Goal: Information Seeking & Learning: Learn about a topic

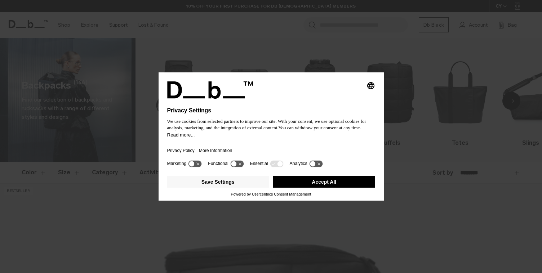
click at [320, 185] on button "Accept All" at bounding box center [324, 182] width 102 height 12
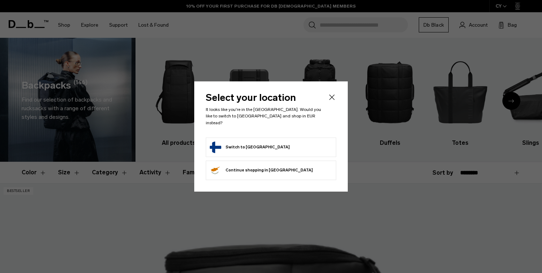
click at [289, 152] on li "Switch to Finland" at bounding box center [271, 147] width 130 height 19
click at [289, 149] on form "Switch to Finland" at bounding box center [271, 148] width 123 height 12
click at [257, 146] on form "Switch to Finland" at bounding box center [271, 148] width 123 height 12
click at [233, 143] on button "Switch to Finland" at bounding box center [250, 148] width 80 height 12
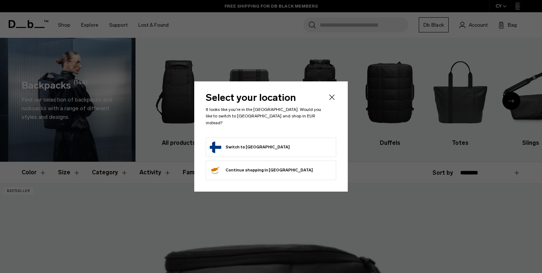
click at [220, 144] on button "Switch to Finland" at bounding box center [250, 148] width 80 height 12
click at [213, 143] on button "Switch to Finland" at bounding box center [250, 148] width 80 height 12
click at [332, 100] on icon "Close" at bounding box center [331, 97] width 5 height 5
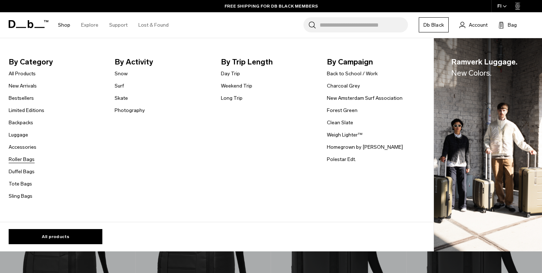
click at [25, 158] on link "Roller Bags" at bounding box center [22, 160] width 26 height 8
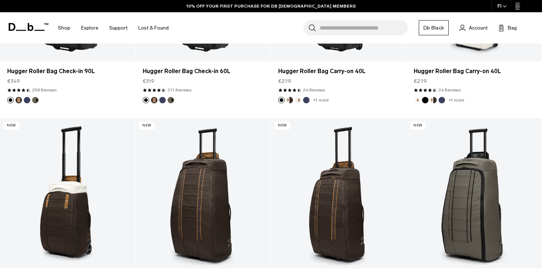
scroll to position [312, 0]
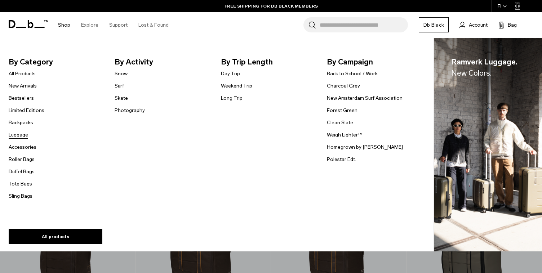
click at [21, 135] on link "Luggage" at bounding box center [18, 135] width 19 height 8
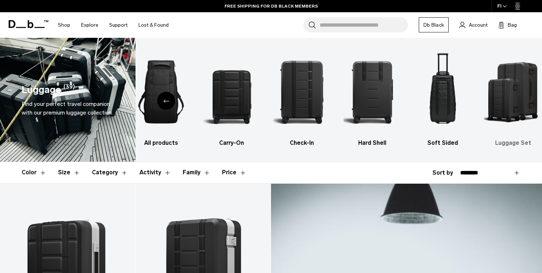
click at [524, 98] on img "6 / 6" at bounding box center [513, 92] width 58 height 87
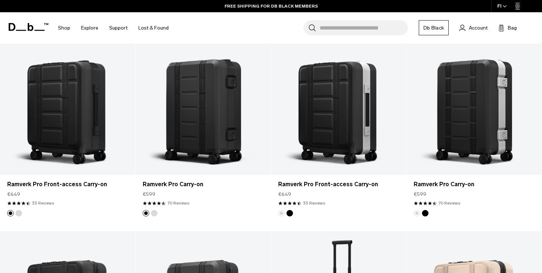
scroll to position [154, 0]
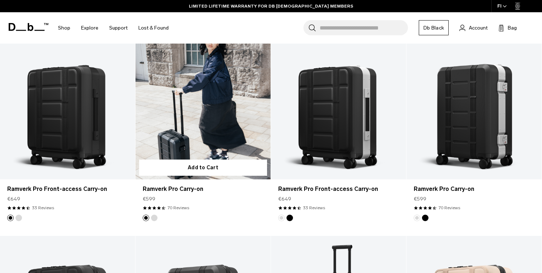
click at [243, 230] on article "Add to Cart Ramverk Pro Carry-on €599 4.6 star rating 70 Reviews" at bounding box center [204, 133] width 136 height 207
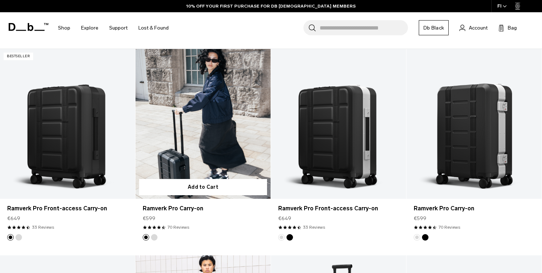
scroll to position [0, 0]
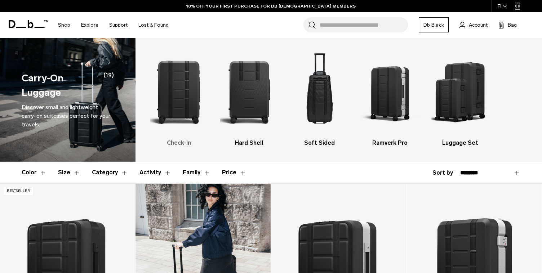
click at [181, 96] on img "1 / 5" at bounding box center [179, 92] width 58 height 87
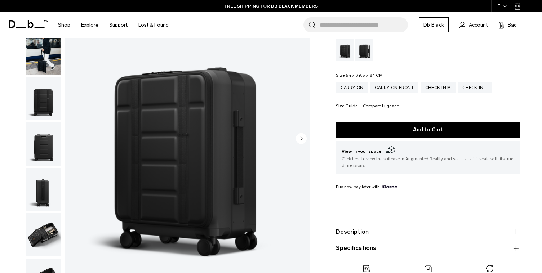
scroll to position [88, 0]
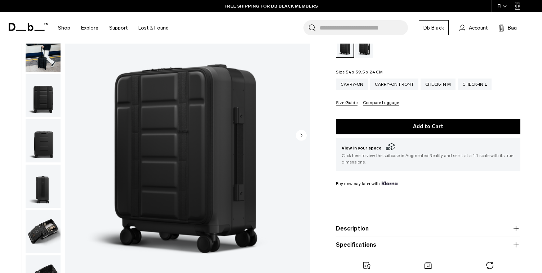
click at [300, 136] on circle "Next slide" at bounding box center [301, 135] width 11 height 11
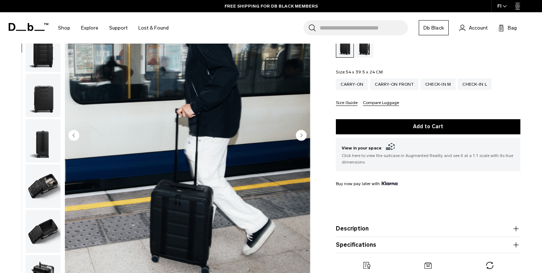
click at [300, 136] on circle "Next slide" at bounding box center [301, 135] width 11 height 11
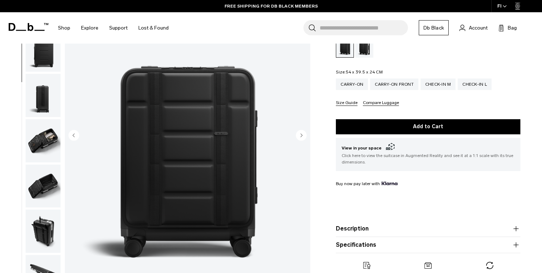
click at [300, 136] on circle "Next slide" at bounding box center [301, 135] width 11 height 11
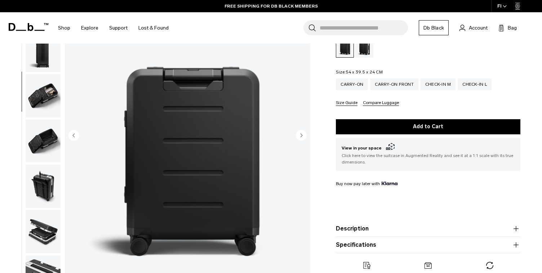
click at [300, 136] on circle "Next slide" at bounding box center [301, 135] width 11 height 11
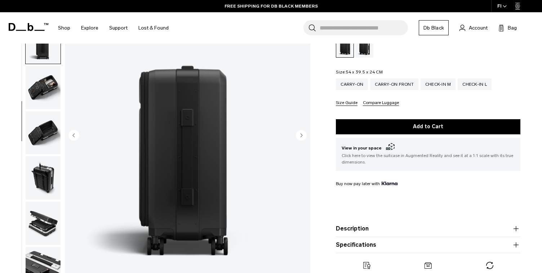
scroll to position [146, 0]
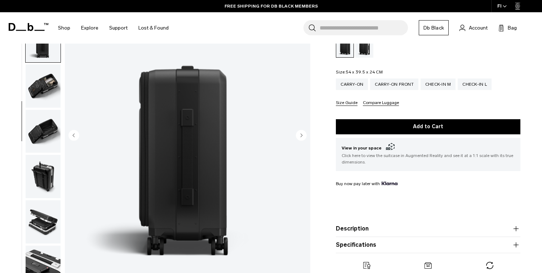
click at [300, 136] on circle "Next slide" at bounding box center [301, 135] width 11 height 11
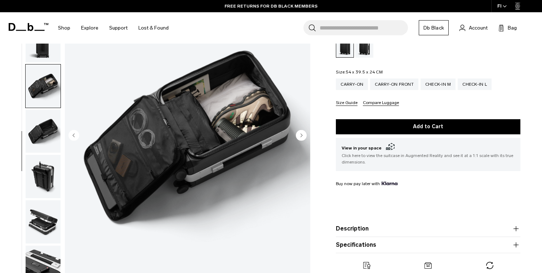
click at [300, 136] on circle "Next slide" at bounding box center [301, 135] width 11 height 11
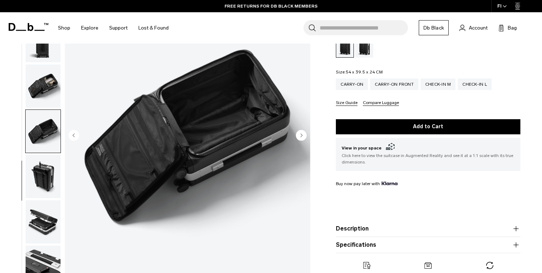
click at [300, 136] on circle "Next slide" at bounding box center [301, 135] width 11 height 11
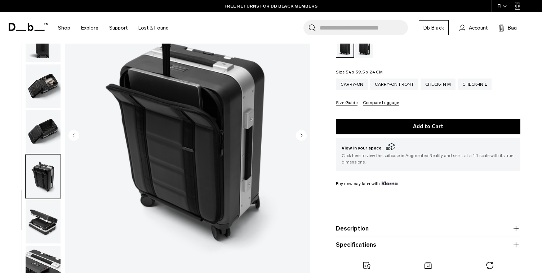
click at [300, 136] on circle "Next slide" at bounding box center [301, 135] width 11 height 11
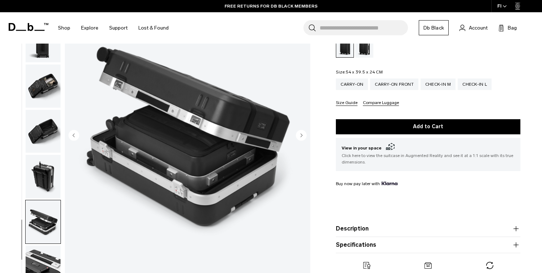
click at [300, 136] on circle "Next slide" at bounding box center [301, 135] width 11 height 11
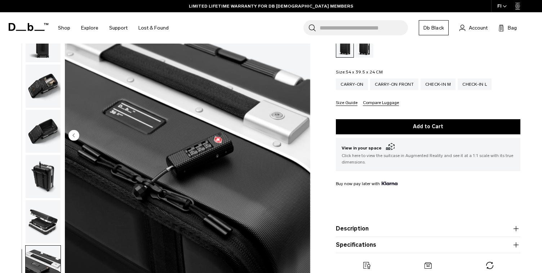
click at [300, 136] on img "10 / 10" at bounding box center [187, 136] width 245 height 306
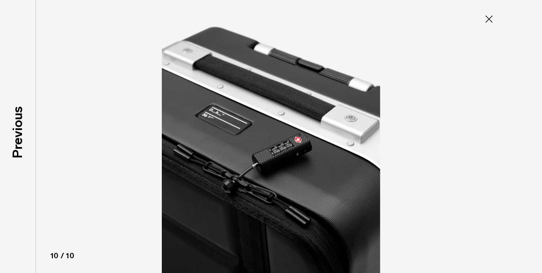
click at [300, 136] on img at bounding box center [271, 136] width 324 height 273
click at [493, 14] on icon at bounding box center [489, 19] width 12 height 12
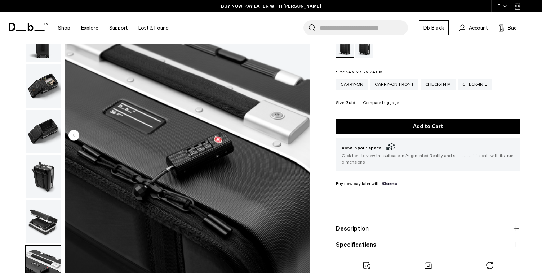
click at [420, 244] on button "Specifications" at bounding box center [428, 245] width 185 height 9
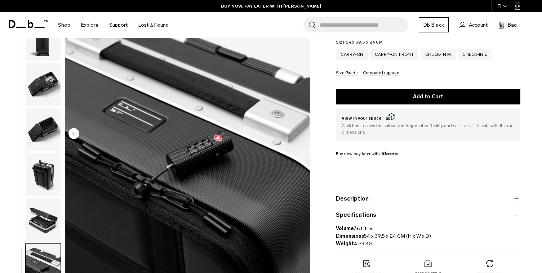
scroll to position [0, 0]
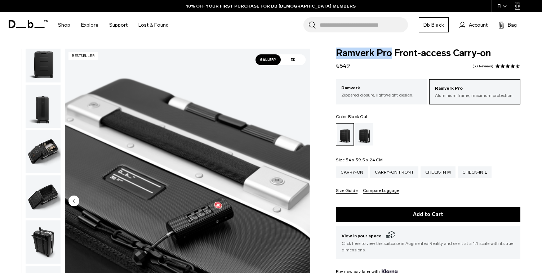
drag, startPoint x: 336, startPoint y: 52, endPoint x: 391, endPoint y: 53, distance: 55.2
click at [391, 53] on span "Ramverk Pro Front-access Carry-on" at bounding box center [428, 53] width 185 height 9
copy span "Ramverk Pro"
click at [488, 65] on link "33 Reviews" at bounding box center [483, 67] width 21 height 4
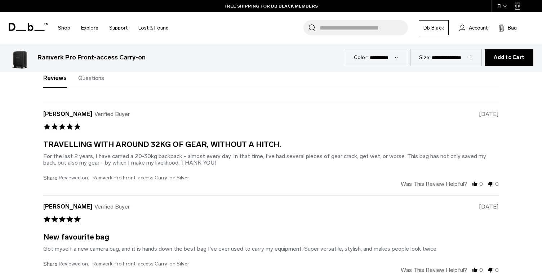
scroll to position [2677, 0]
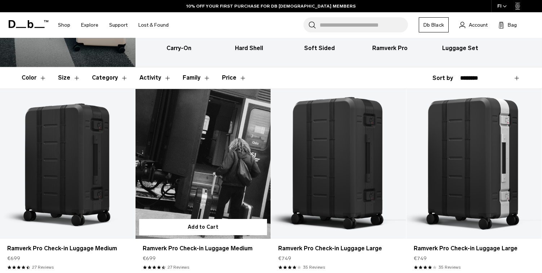
scroll to position [95, 0]
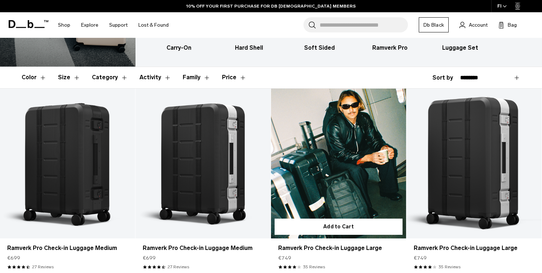
click at [314, 170] on link "Ramverk Pro Check-in Luggage Large" at bounding box center [338, 164] width 135 height 150
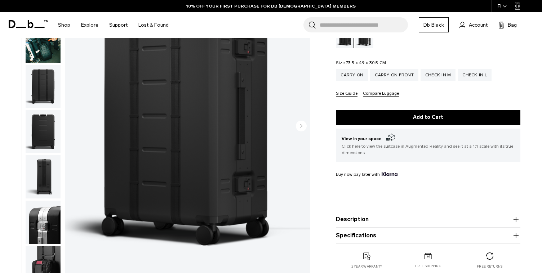
scroll to position [186, 0]
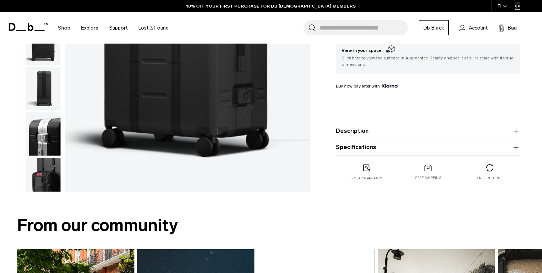
click at [367, 148] on button "Specifications" at bounding box center [428, 147] width 185 height 9
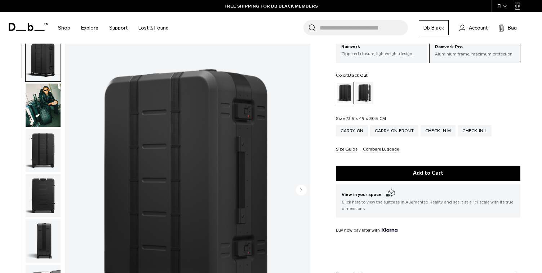
scroll to position [42, 0]
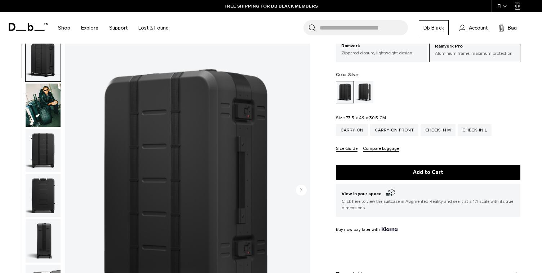
click at [363, 89] on div "Silver" at bounding box center [364, 92] width 18 height 22
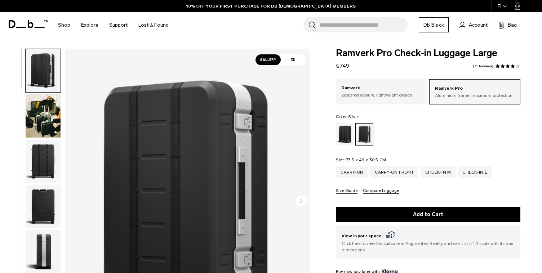
click at [349, 93] on p "Zippered closure, lightweight design." at bounding box center [381, 95] width 80 height 6
click at [435, 142] on ul at bounding box center [428, 134] width 185 height 22
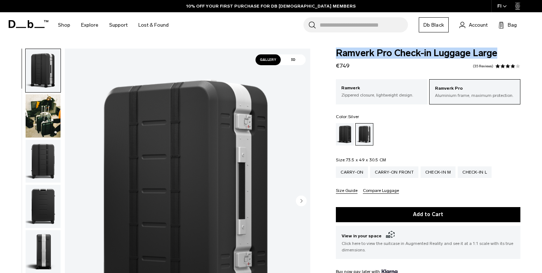
drag, startPoint x: 337, startPoint y: 53, endPoint x: 500, endPoint y: 52, distance: 162.6
click at [500, 52] on span "Ramverk Pro Check-in Luggage Large" at bounding box center [428, 53] width 185 height 9
copy span "Ramverk Pro Check-in Luggage Large"
click at [485, 66] on link "35 Reviews" at bounding box center [483, 67] width 21 height 4
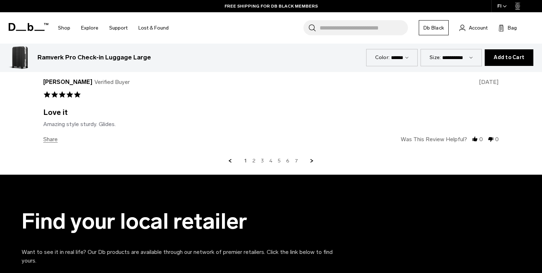
click at [253, 158] on link "2" at bounding box center [253, 161] width 3 height 6
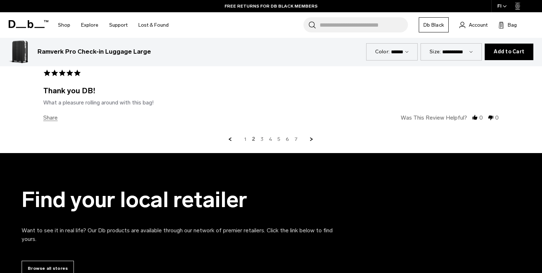
click at [263, 136] on link "3" at bounding box center [262, 139] width 3 height 6
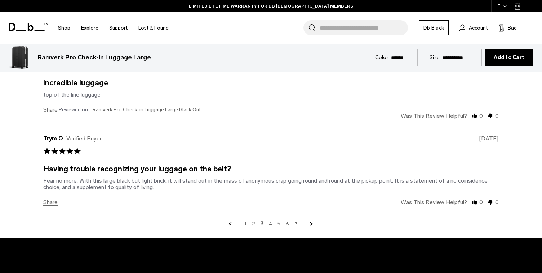
scroll to position [2653, 0]
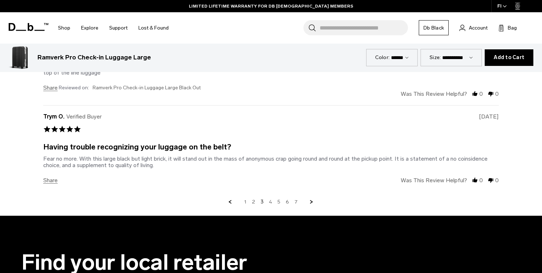
click at [272, 199] on link "4" at bounding box center [270, 202] width 3 height 6
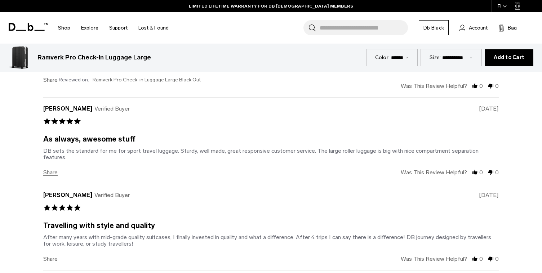
scroll to position [2583, 0]
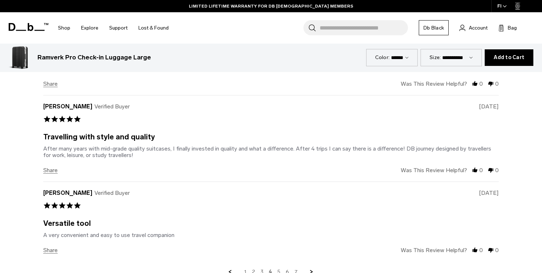
click at [279, 269] on link "5" at bounding box center [279, 272] width 3 height 6
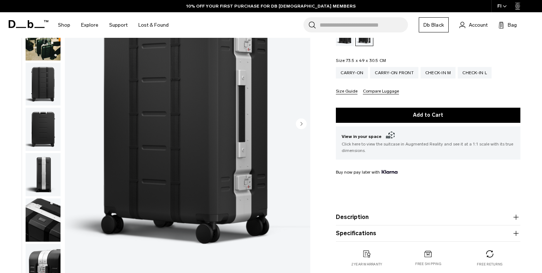
scroll to position [104, 0]
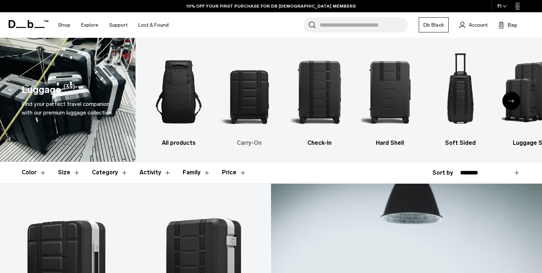
click at [245, 110] on img "2 / 6" at bounding box center [249, 92] width 58 height 87
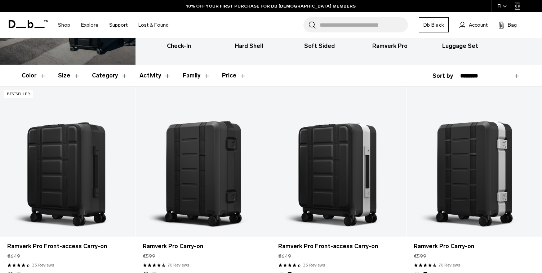
scroll to position [111, 0]
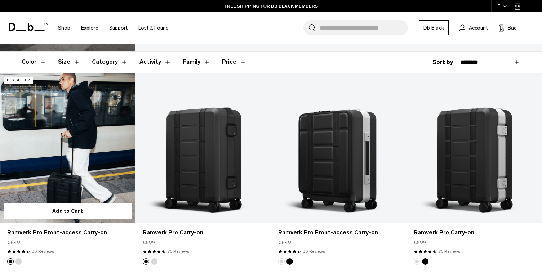
click at [63, 156] on link "Ramverk Pro Front-access Carry-on" at bounding box center [67, 148] width 135 height 150
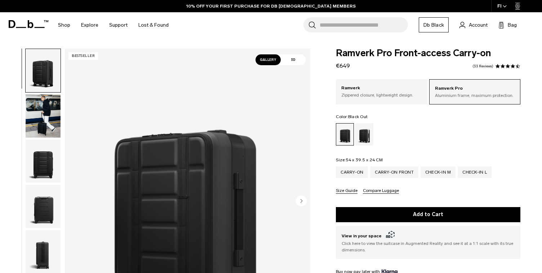
click at [483, 66] on link "33 Reviews" at bounding box center [483, 67] width 21 height 4
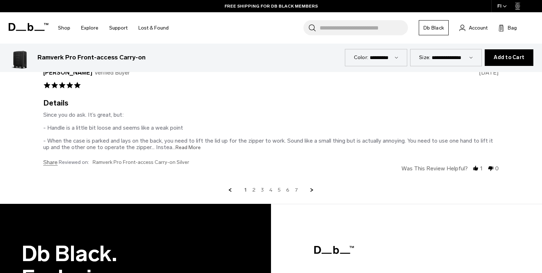
scroll to position [3037, 0]
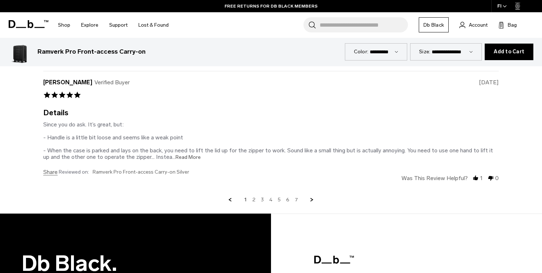
click at [253, 197] on link "2" at bounding box center [253, 200] width 3 height 6
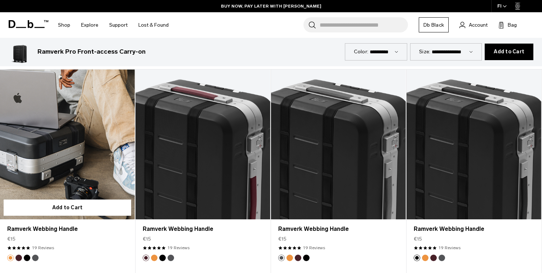
scroll to position [1602, 0]
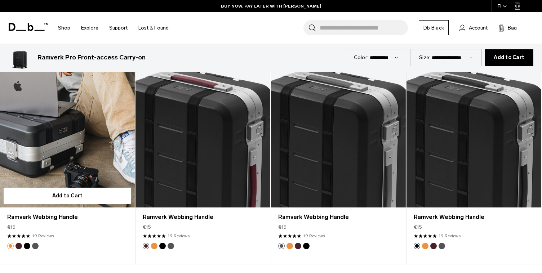
click at [73, 155] on link "Ramverk Webbing Handle" at bounding box center [67, 133] width 135 height 150
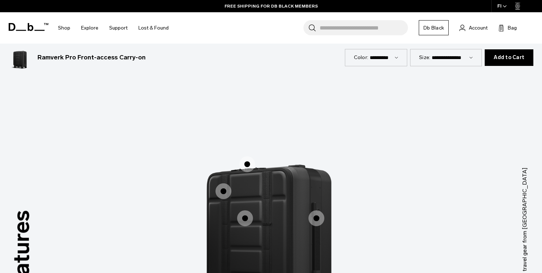
scroll to position [884, 0]
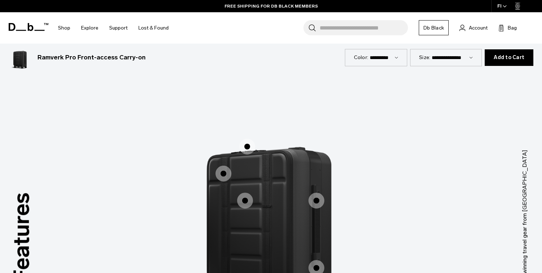
click at [245, 147] on span "1 / 3" at bounding box center [247, 147] width 16 height 16
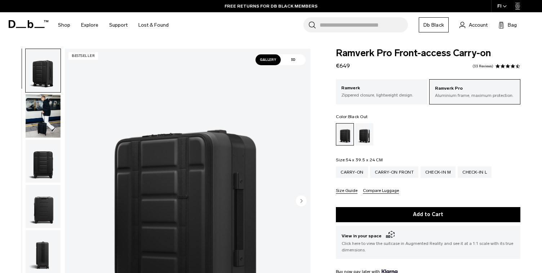
scroll to position [5, 0]
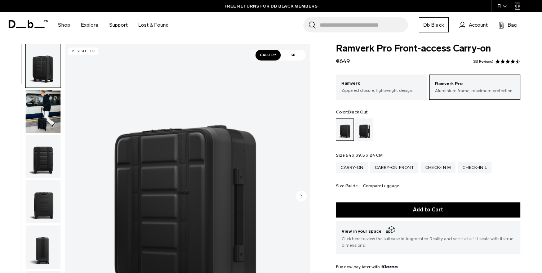
click at [46, 252] on img "button" at bounding box center [43, 247] width 35 height 43
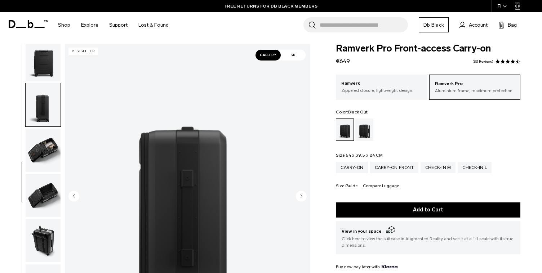
scroll to position [146, 0]
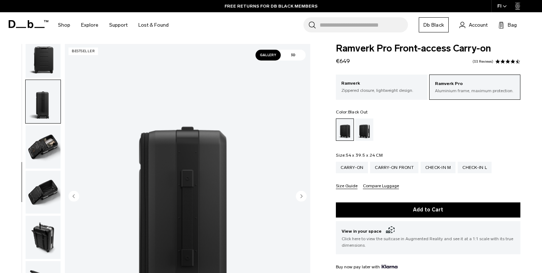
click at [39, 243] on img "button" at bounding box center [43, 237] width 35 height 43
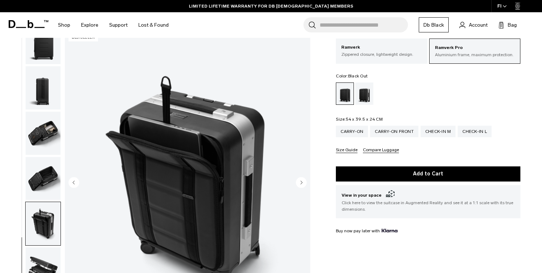
scroll to position [45, 0]
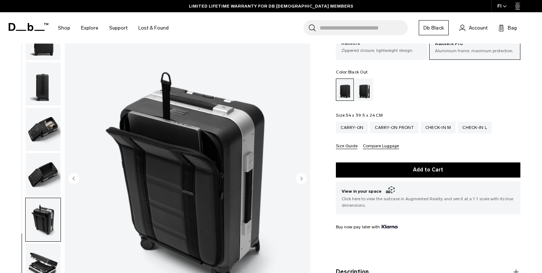
click at [45, 256] on img "button" at bounding box center [43, 265] width 35 height 43
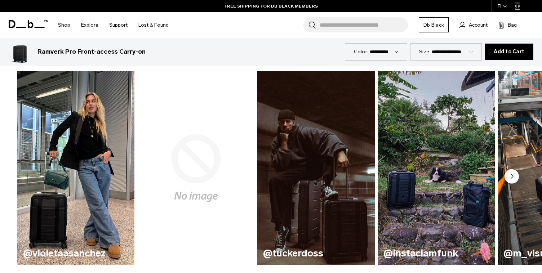
scroll to position [362, 0]
